Goal: Navigation & Orientation: Find specific page/section

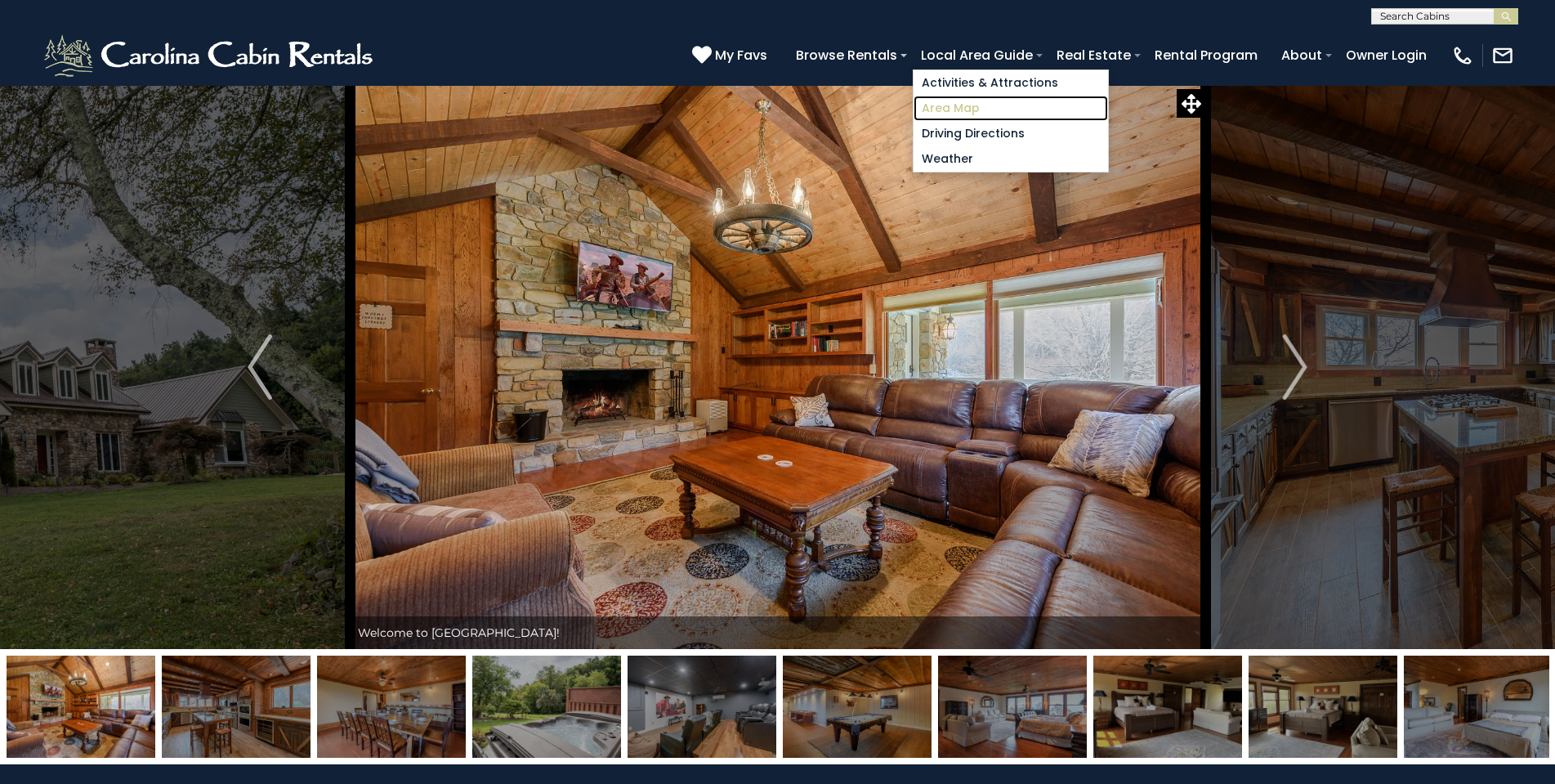
click at [953, 111] on link "Area Map" at bounding box center [1011, 108] width 194 height 25
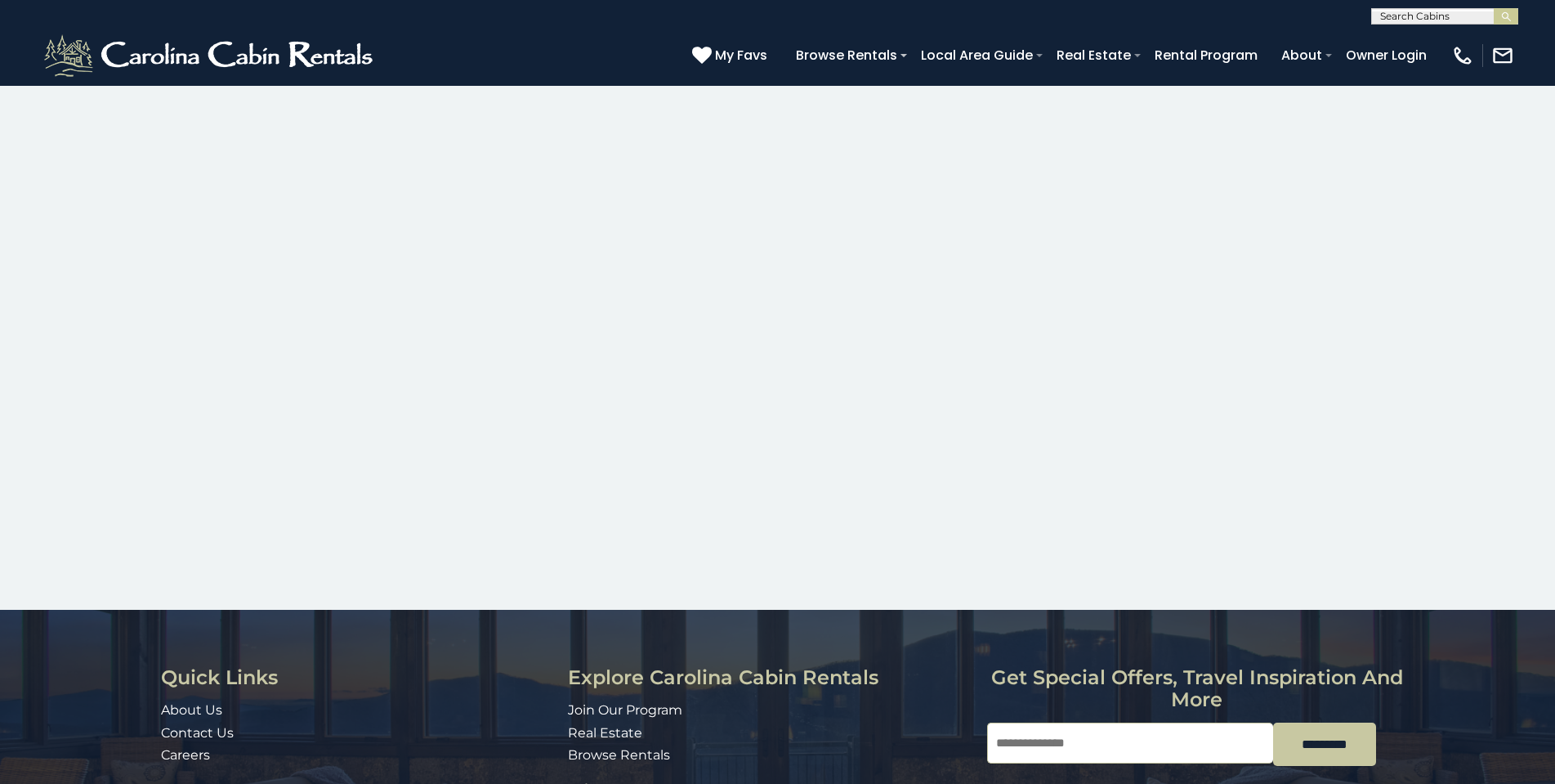
scroll to position [654, 0]
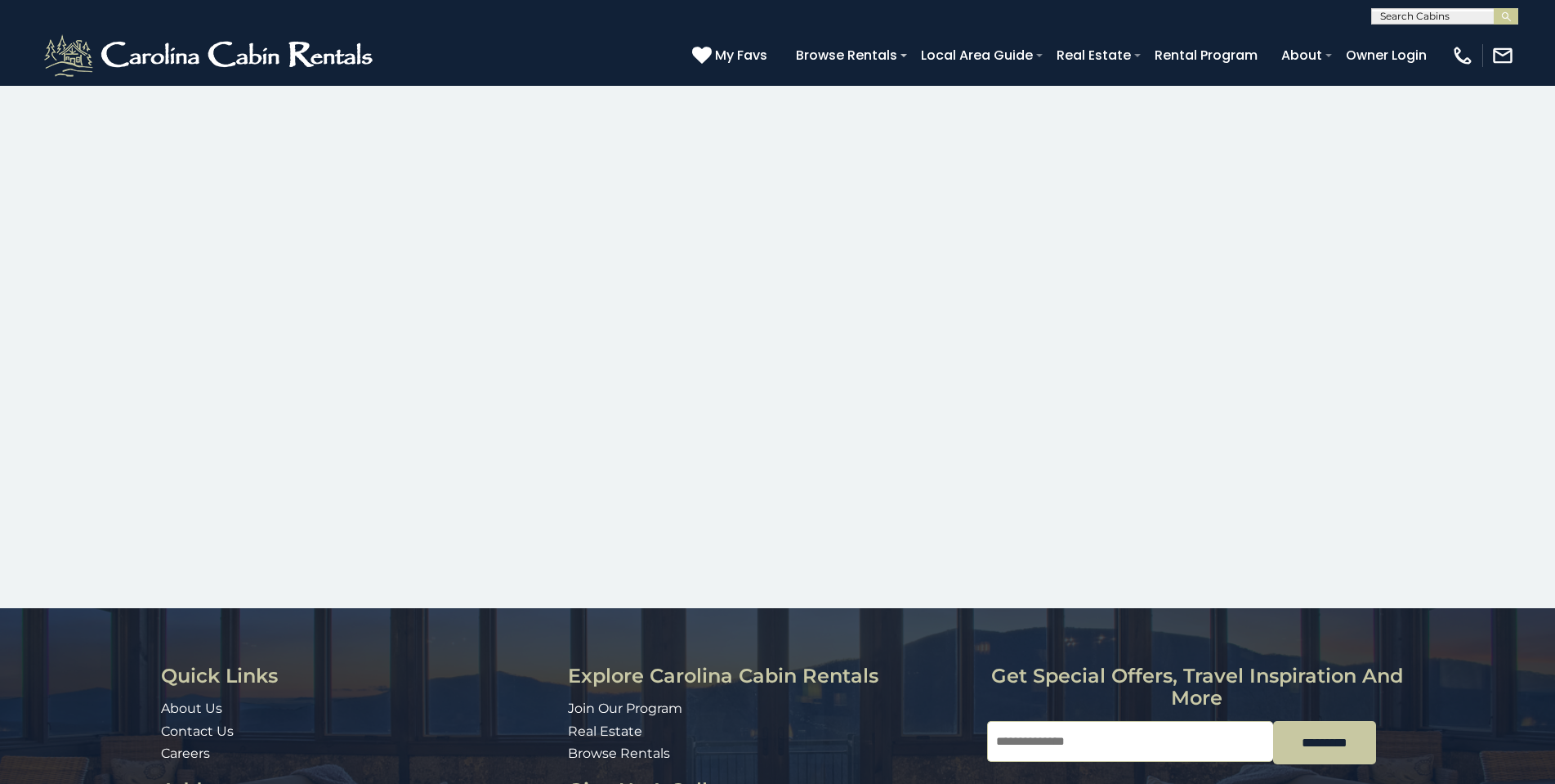
click at [1268, 315] on section "Area Map Here is a “bird’s eye” topographical view of the High Country with som…" at bounding box center [778, 20] width 1555 height 1177
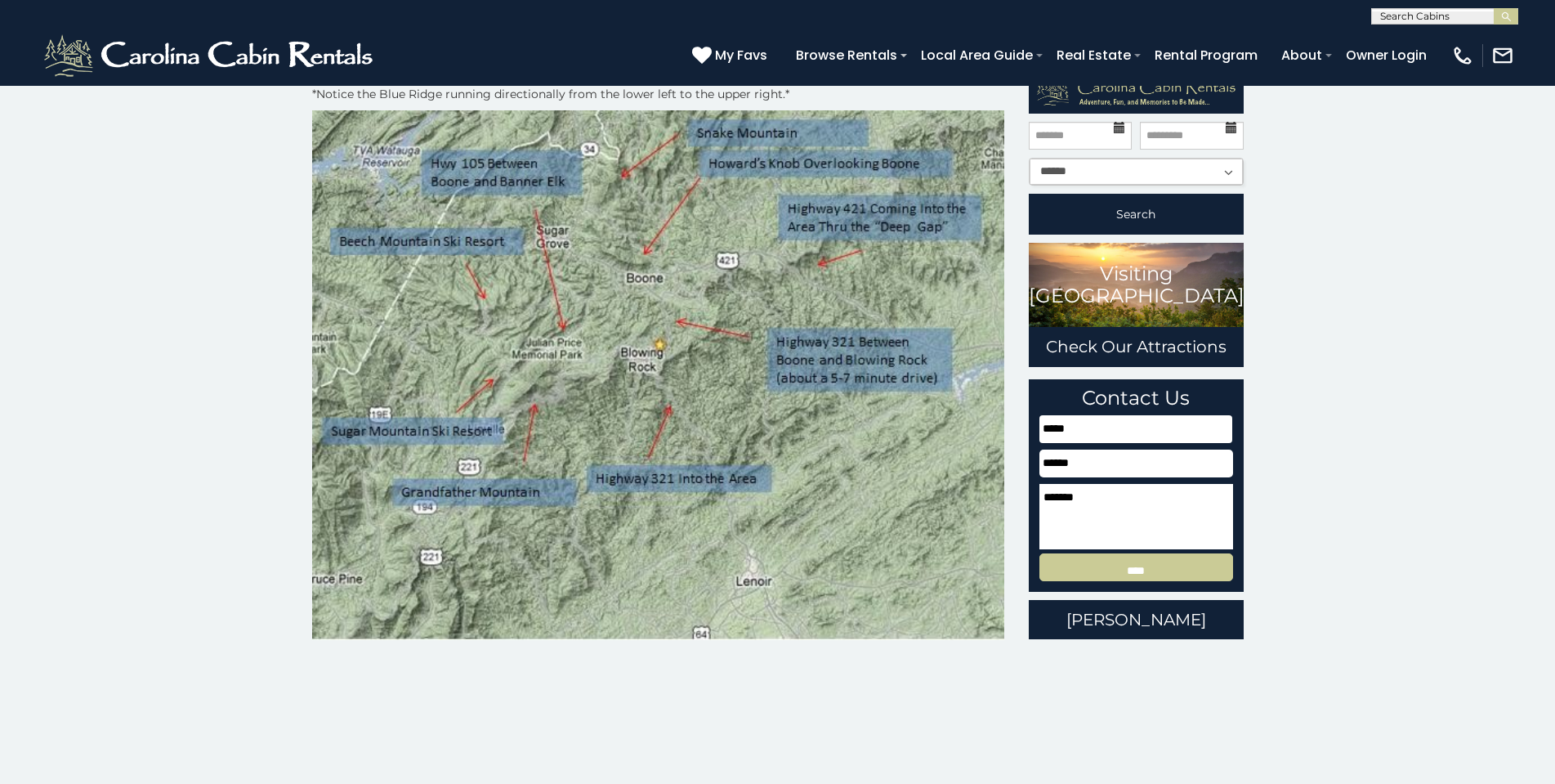
scroll to position [0, 0]
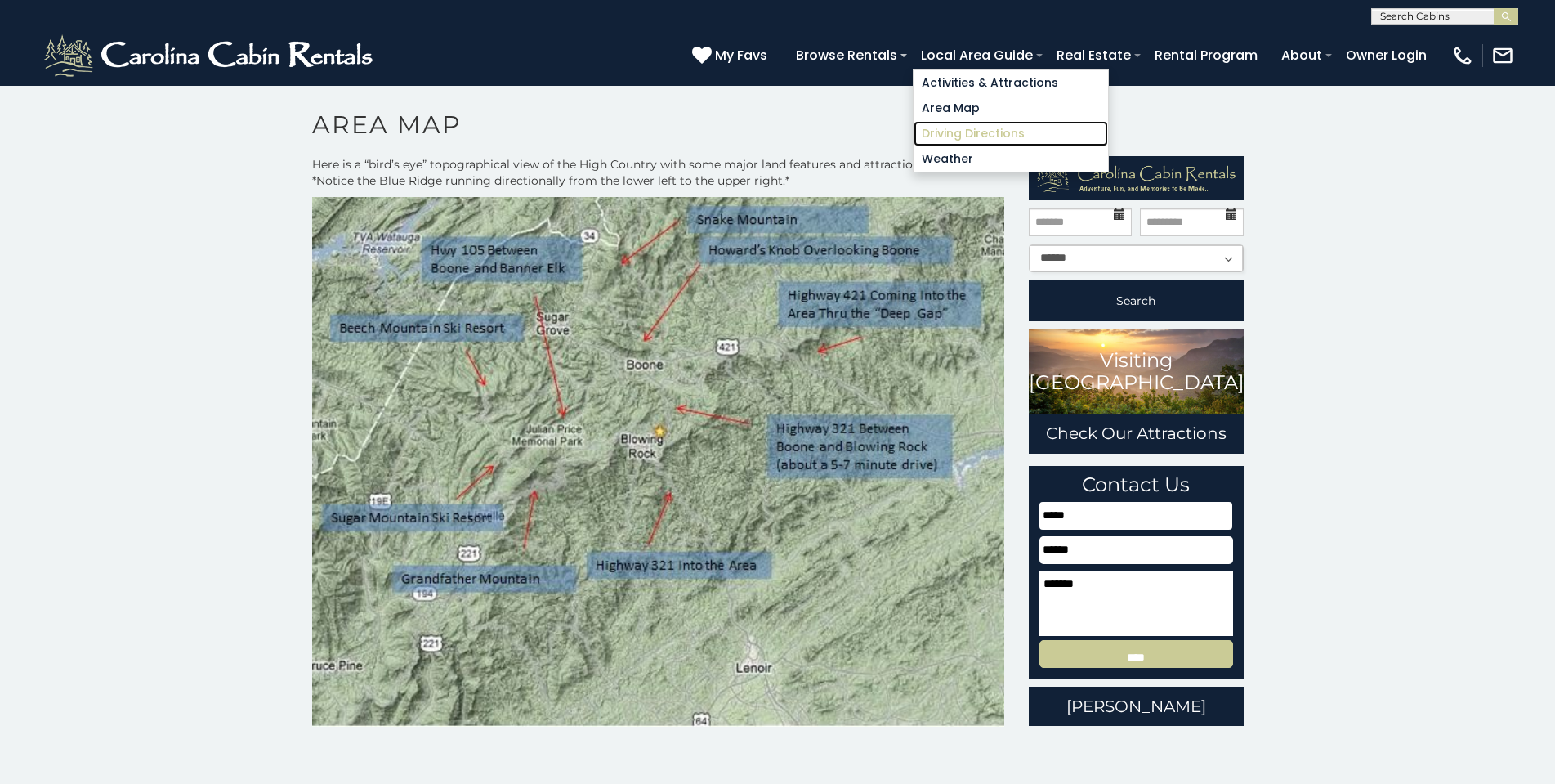
click at [995, 132] on link "Driving Directions" at bounding box center [1011, 133] width 194 height 25
